Goal: Task Accomplishment & Management: Manage account settings

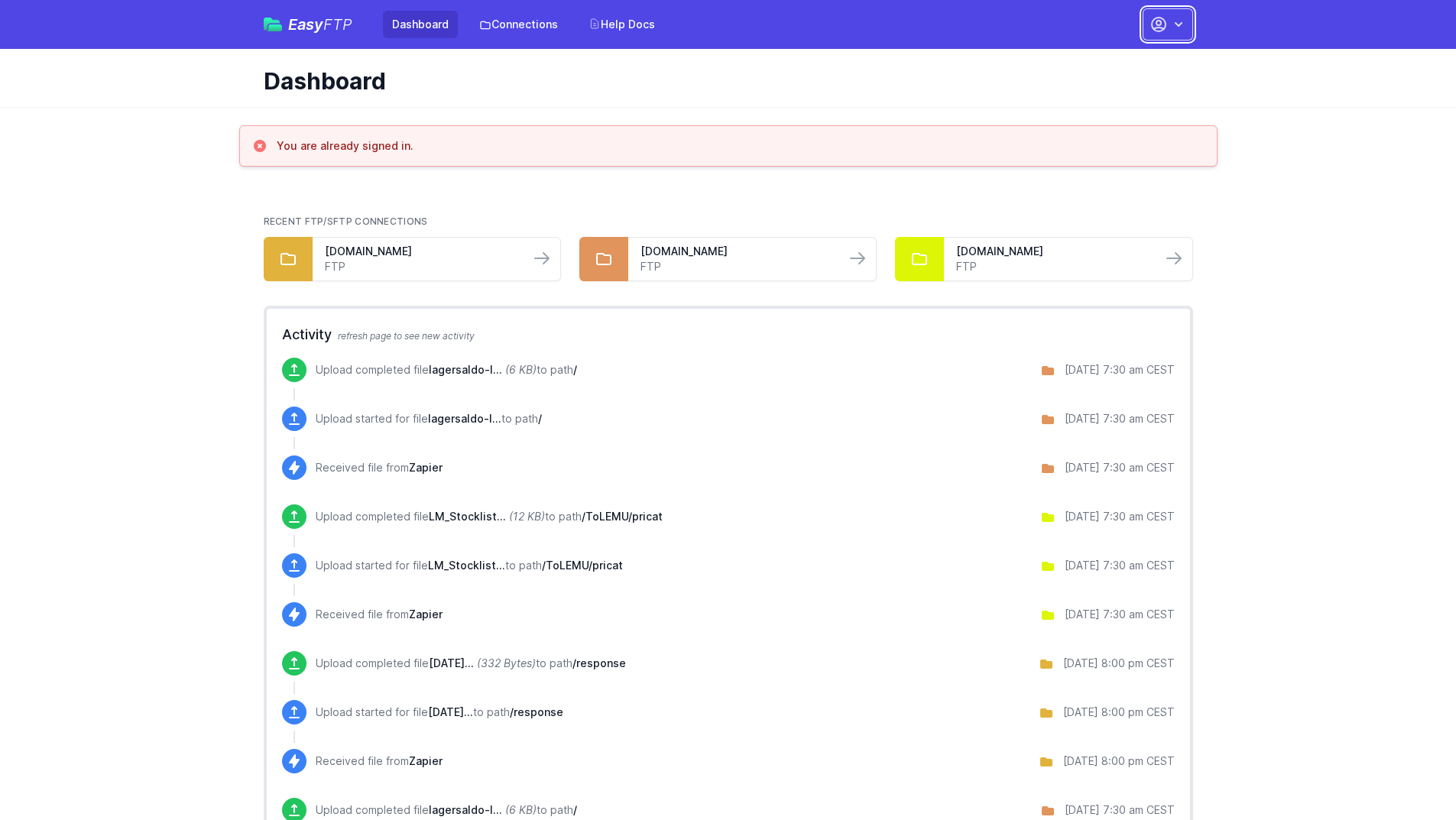
click at [1169, 31] on button "button" at bounding box center [1167, 24] width 51 height 32
click at [1139, 61] on link "Account Settings" at bounding box center [1119, 64] width 147 height 27
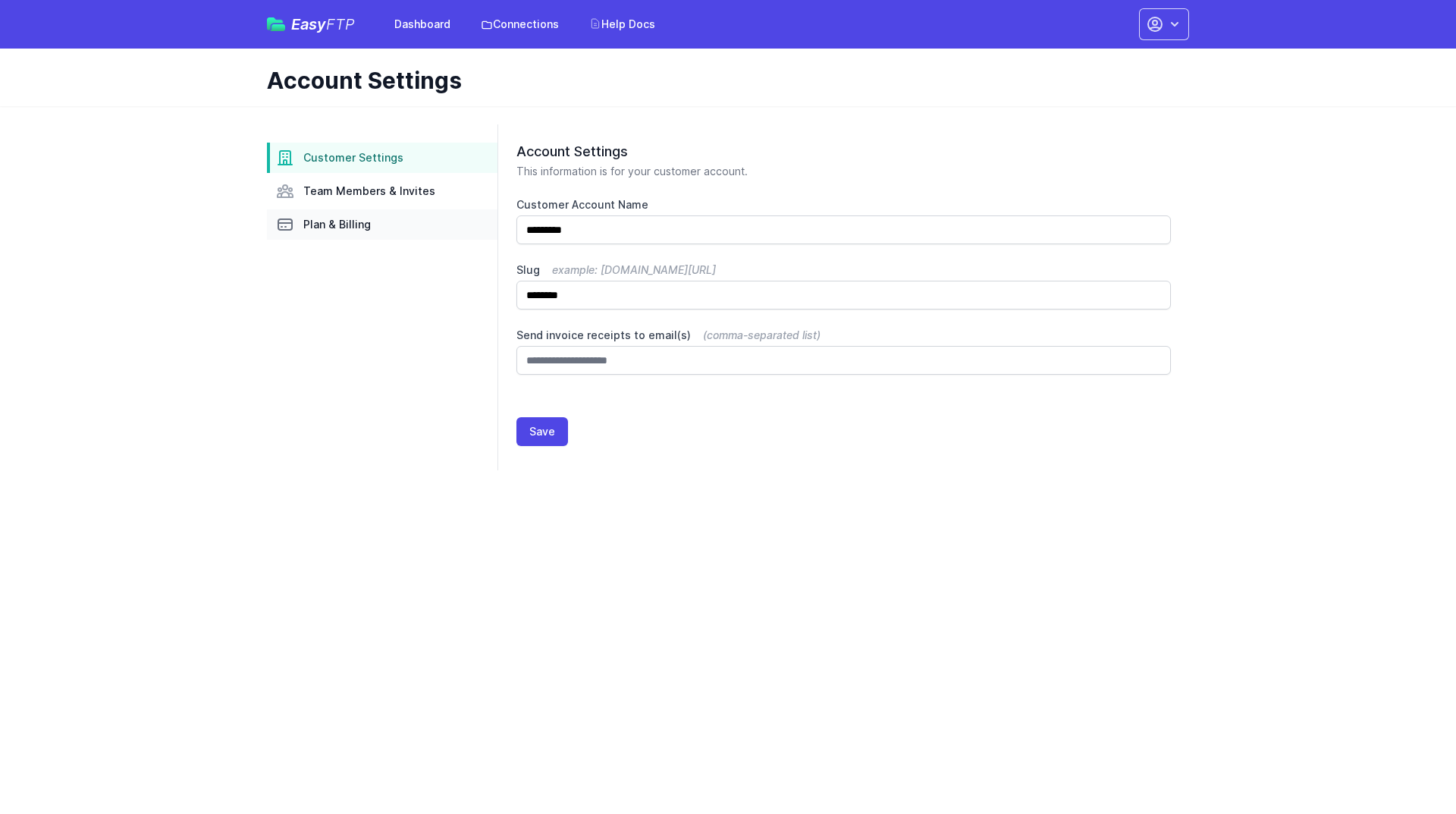
click at [326, 233] on link "Plan & Billing" at bounding box center [382, 224] width 231 height 31
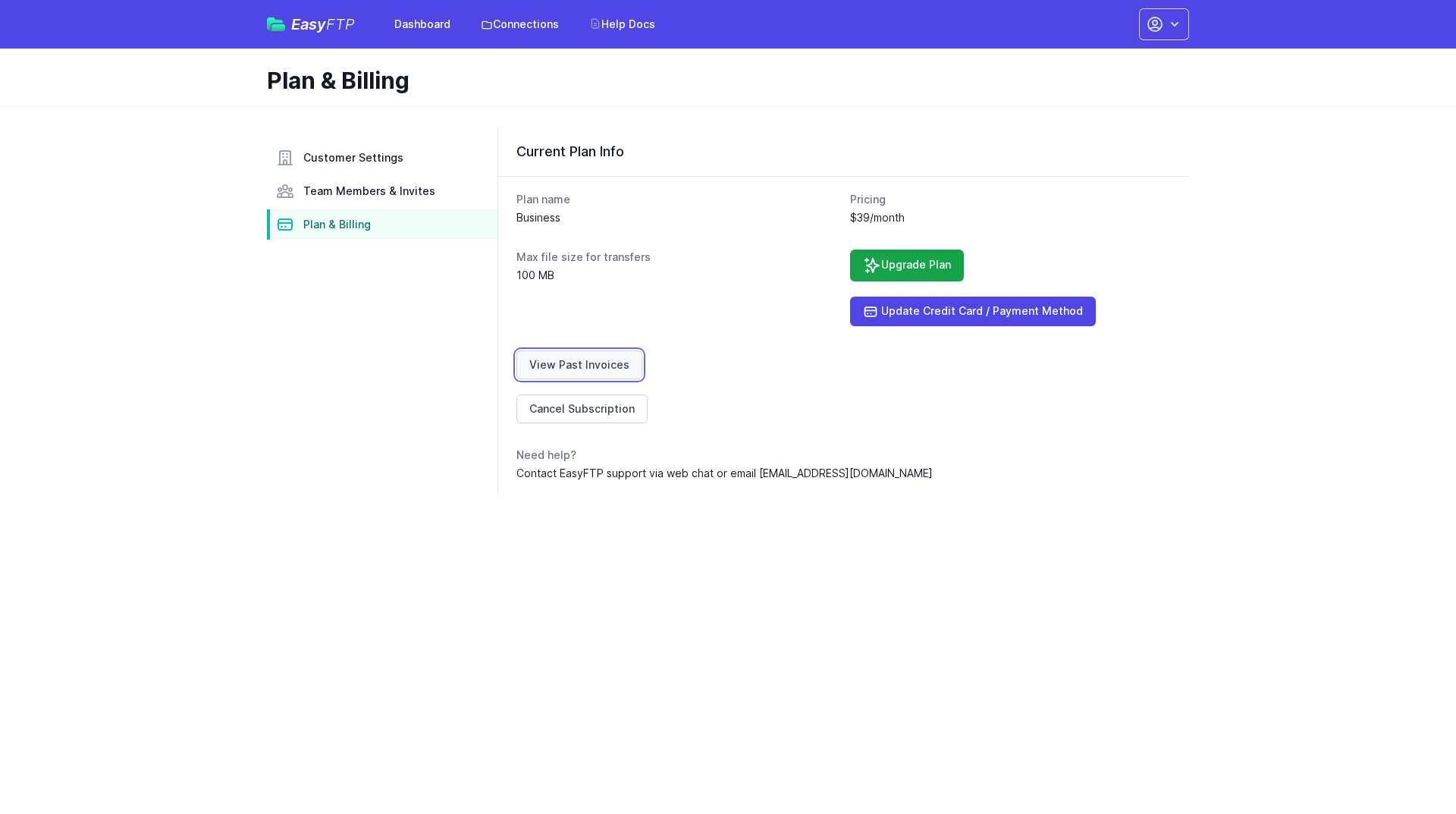
click at [592, 362] on link "View Past Invoices" at bounding box center [579, 365] width 126 height 29
